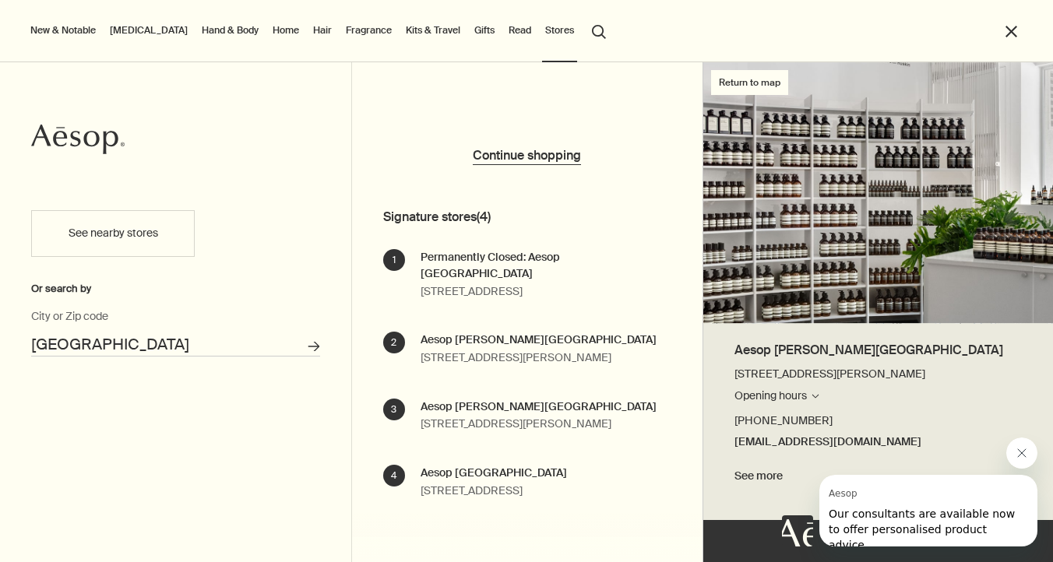
click at [494, 339] on div "Aesop [PERSON_NAME][GEOGRAPHIC_DATA]" at bounding box center [538, 340] width 236 height 17
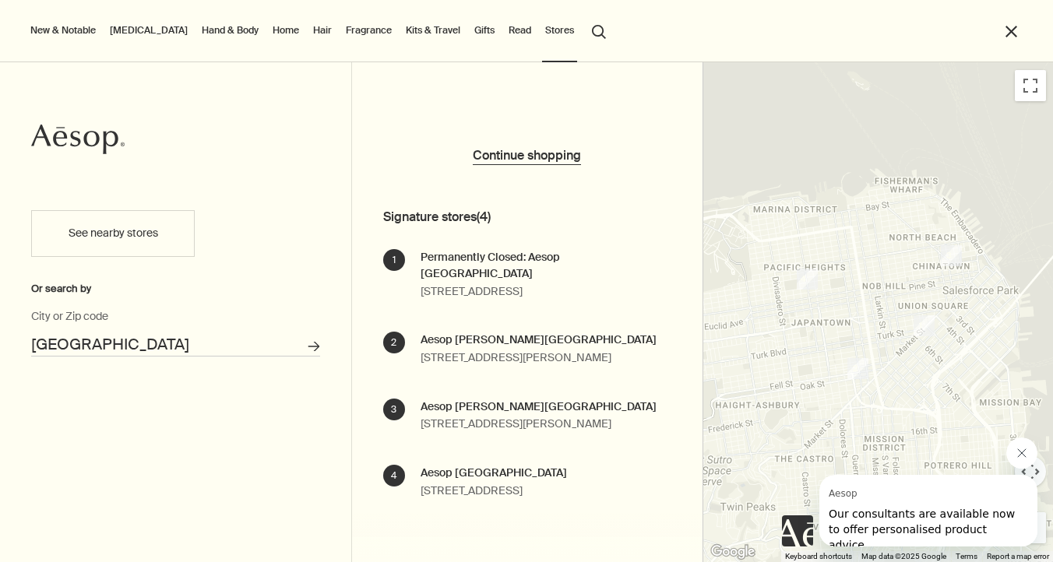
click at [1021, 448] on icon "Close message from Aesop" at bounding box center [1021, 453] width 12 height 12
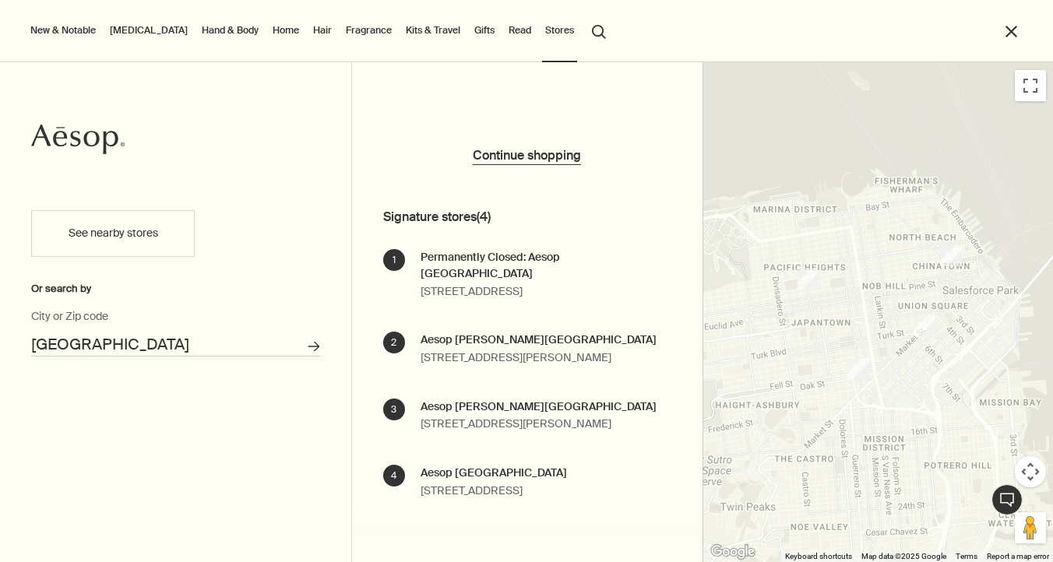
click at [948, 392] on div at bounding box center [878, 312] width 350 height 500
click at [857, 372] on img "2" at bounding box center [857, 368] width 21 height 21
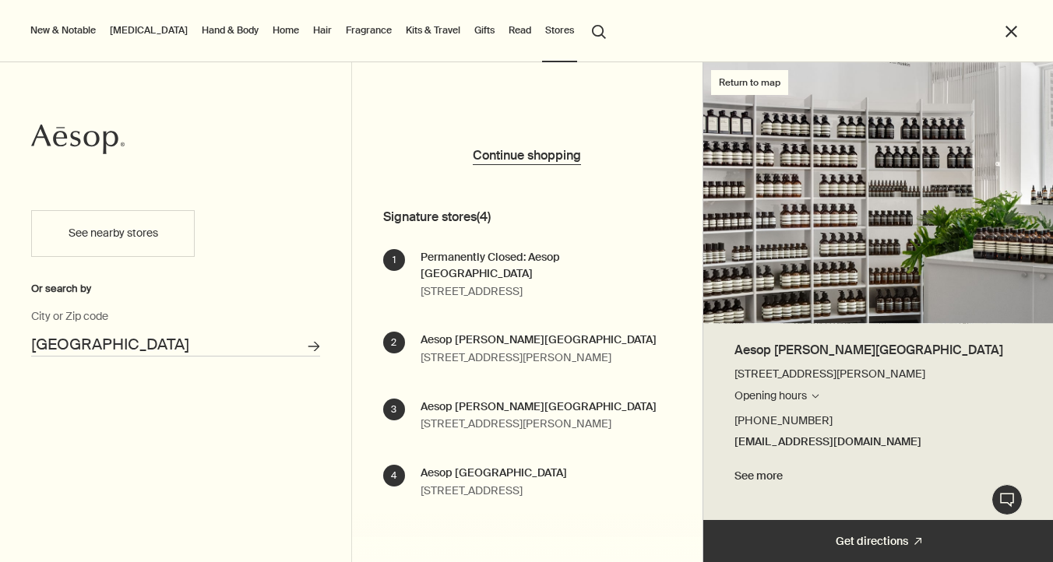
click at [1008, 30] on button "close" at bounding box center [1011, 32] width 18 height 18
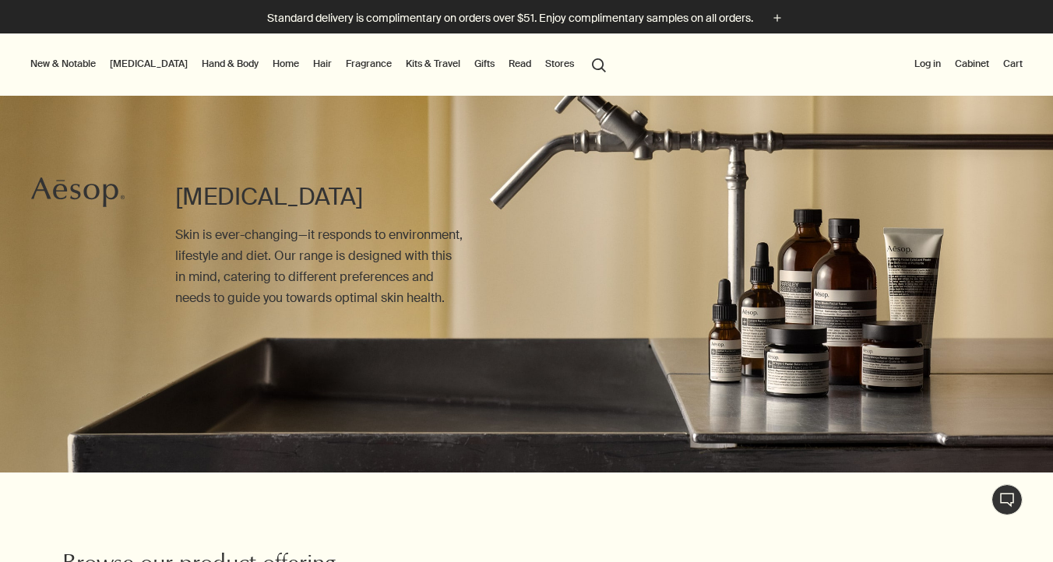
click at [542, 62] on button "Stores" at bounding box center [559, 64] width 35 height 19
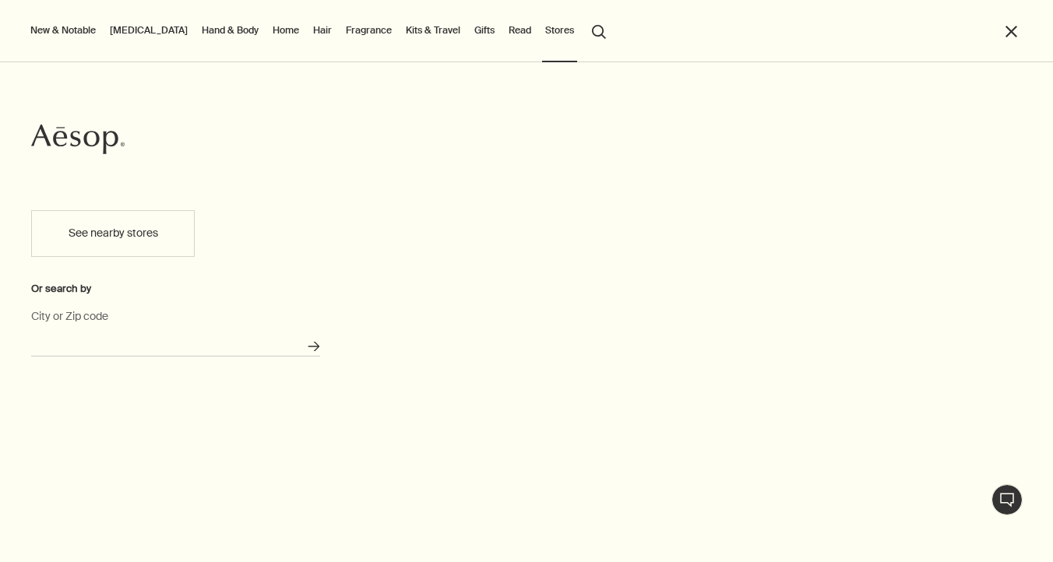
click at [107, 341] on input "City or Zip code" at bounding box center [175, 344] width 289 height 24
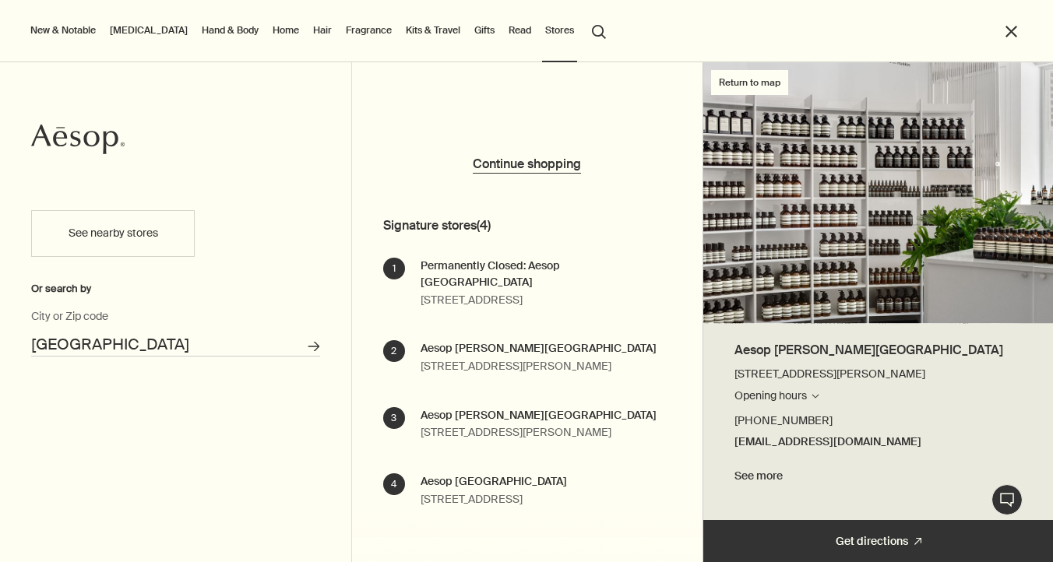
click at [480, 350] on div "Aesop [PERSON_NAME][GEOGRAPHIC_DATA]" at bounding box center [538, 348] width 236 height 17
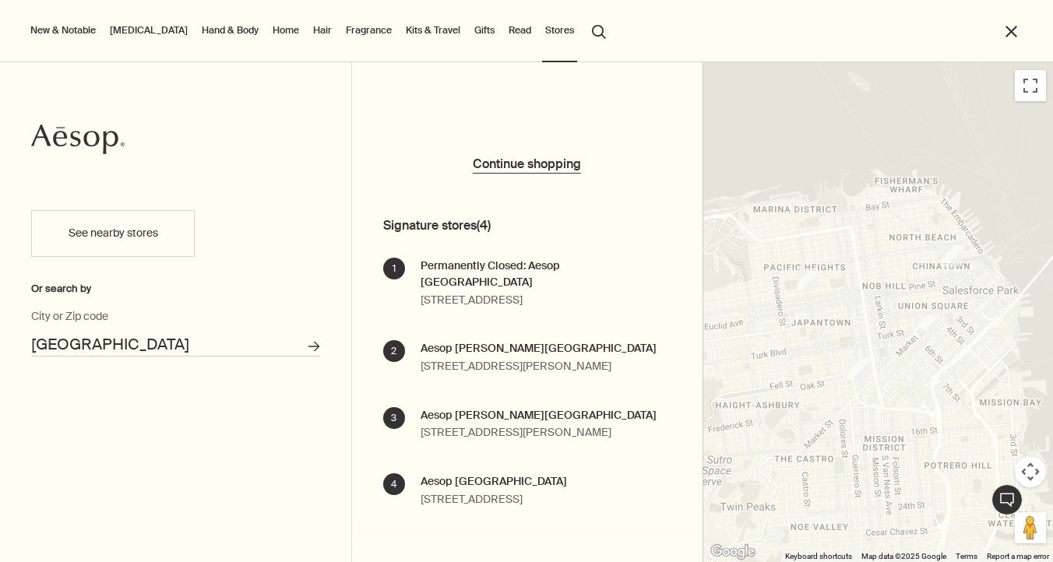
click at [221, 345] on input "[GEOGRAPHIC_DATA]" at bounding box center [175, 344] width 289 height 24
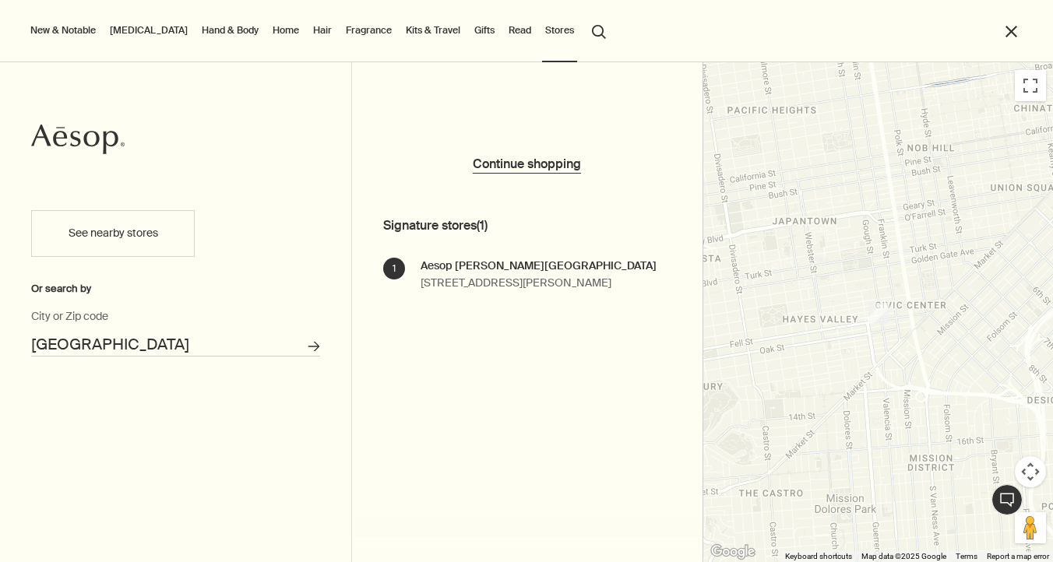
click at [222, 346] on input "[GEOGRAPHIC_DATA]" at bounding box center [175, 344] width 289 height 24
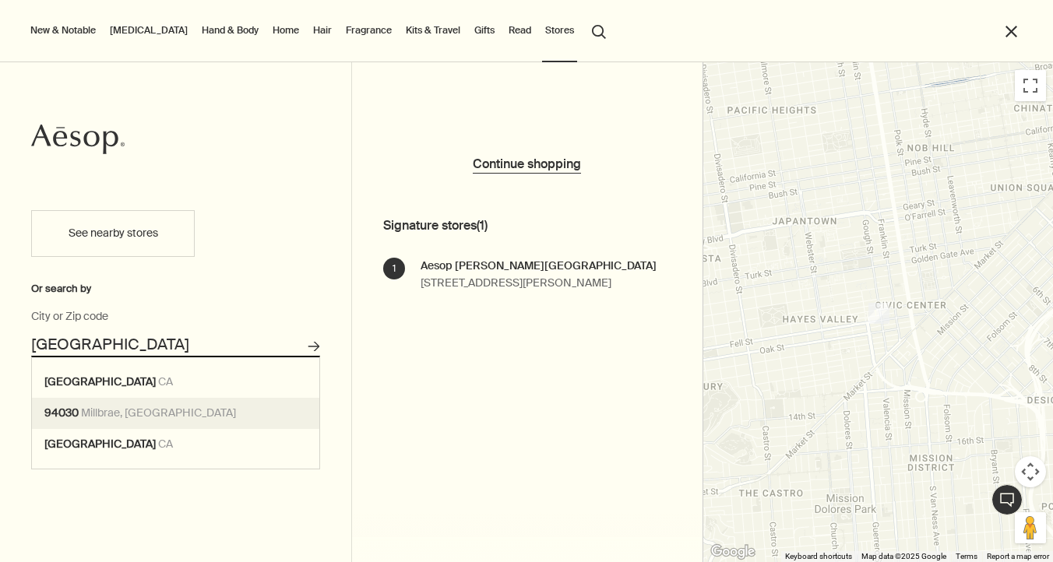
type input "Millbrae, CA 94030"
